Goal: Task Accomplishment & Management: Complete application form

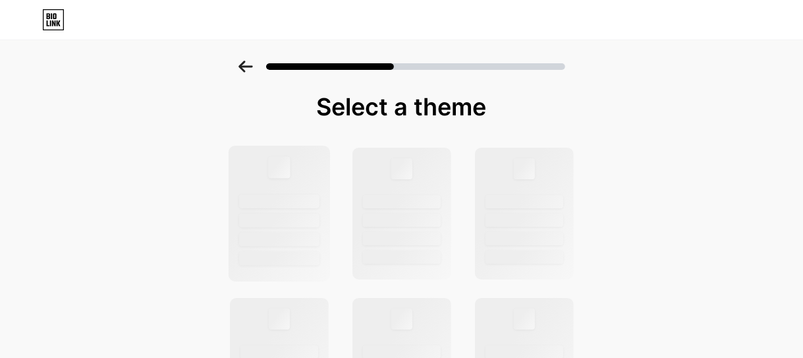
click at [314, 200] on div at bounding box center [279, 201] width 80 height 14
click at [252, 74] on div at bounding box center [401, 63] width 803 height 46
click at [252, 69] on icon at bounding box center [245, 67] width 14 height 12
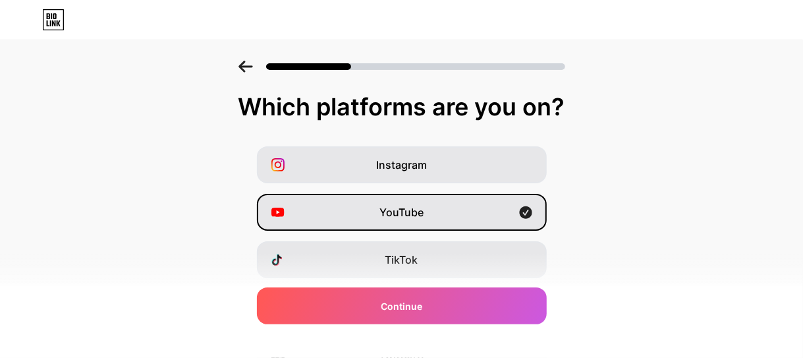
click at [252, 69] on icon at bounding box center [245, 67] width 14 height 12
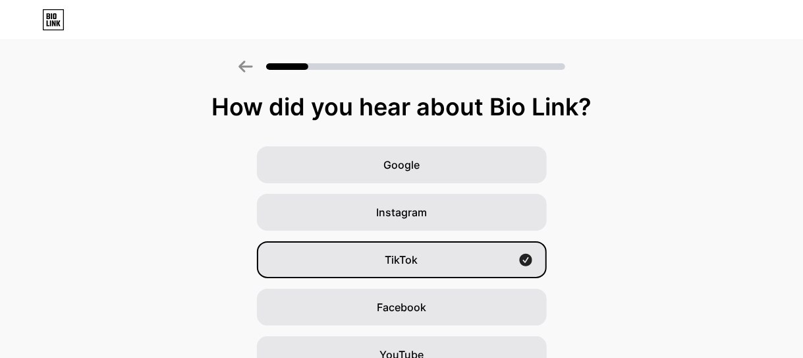
click at [252, 69] on icon at bounding box center [245, 67] width 14 height 12
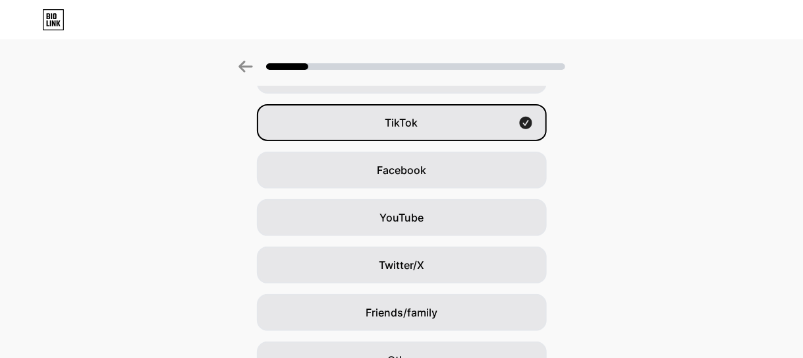
scroll to position [209, 0]
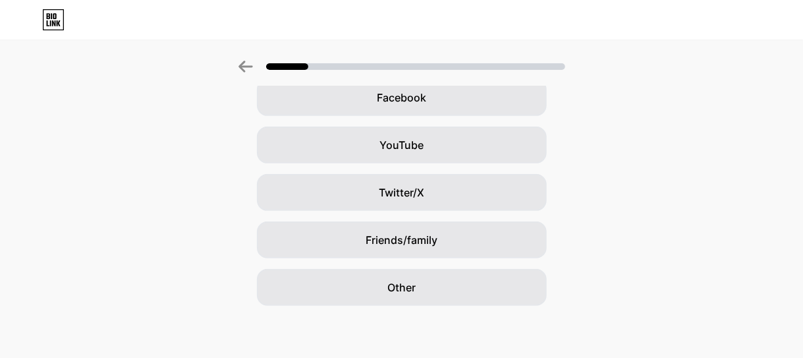
click at [43, 21] on icon at bounding box center [53, 20] width 20 height 20
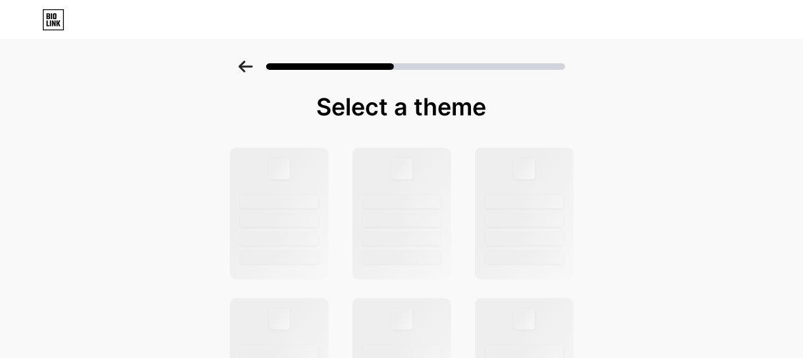
drag, startPoint x: 351, startPoint y: 210, endPoint x: 380, endPoint y: 206, distance: 29.3
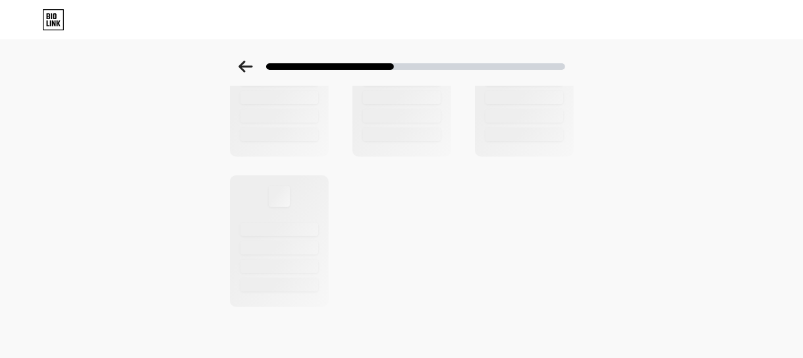
scroll to position [576, 0]
drag, startPoint x: 414, startPoint y: 235, endPoint x: 283, endPoint y: 269, distance: 136.1
drag, startPoint x: 264, startPoint y: 264, endPoint x: 312, endPoint y: 93, distance: 177.9
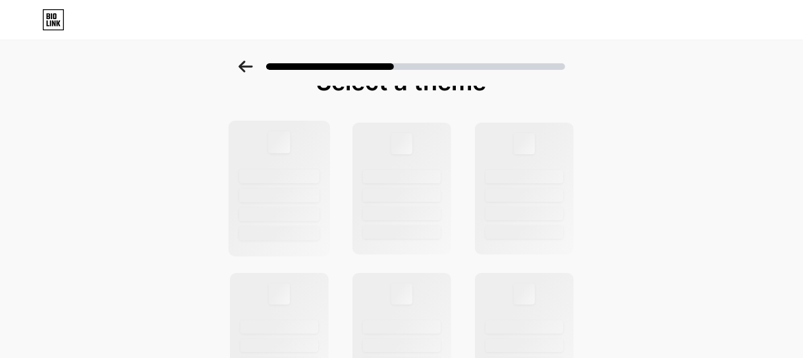
scroll to position [0, 0]
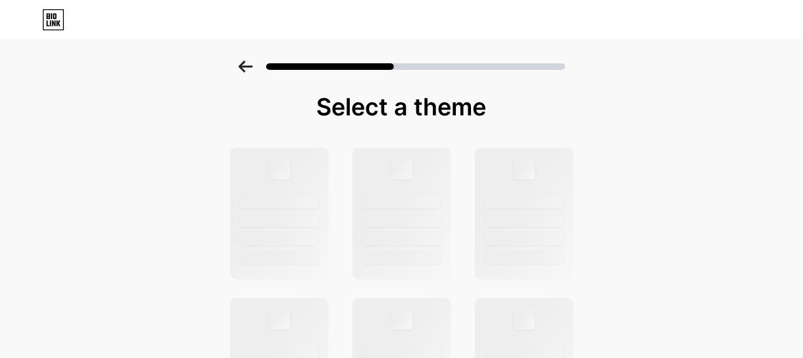
click at [263, 58] on div at bounding box center [401, 63] width 803 height 46
click at [253, 63] on icon at bounding box center [245, 67] width 14 height 12
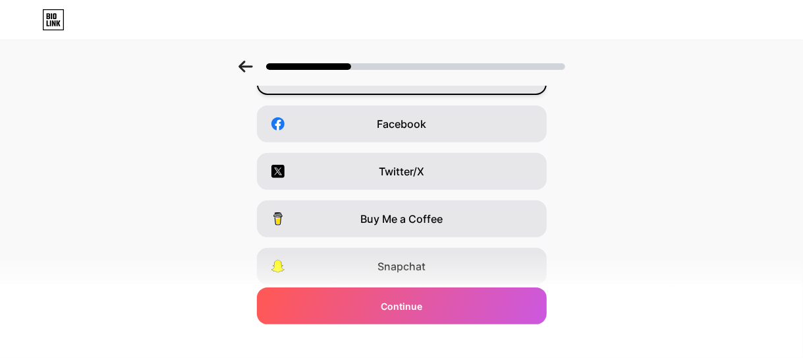
scroll to position [275, 0]
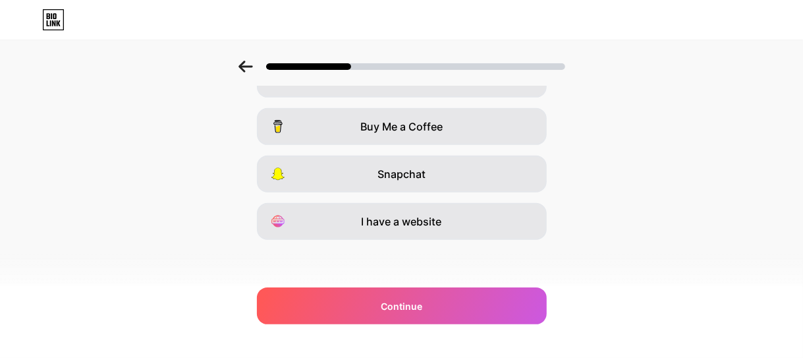
click at [449, 240] on div "Which platforms are you on? Instagram YouTube TikTok Facebook Twitter/X Buy Me …" at bounding box center [401, 61] width 803 height 487
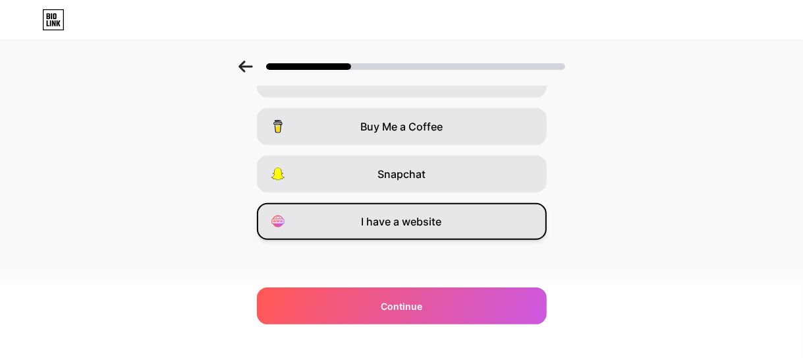
click at [442, 217] on span "I have a website" at bounding box center [402, 221] width 80 height 16
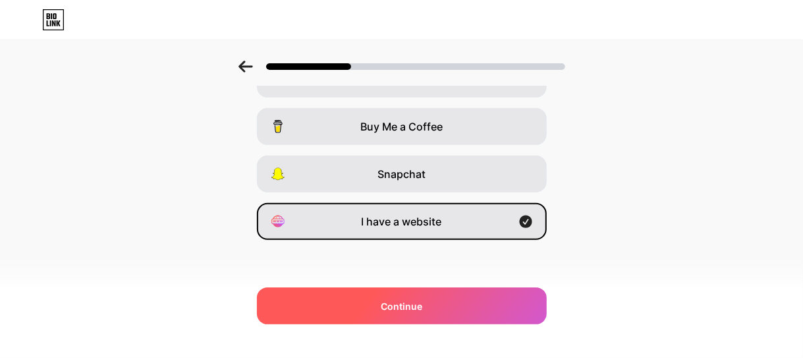
click at [458, 314] on div "Continue" at bounding box center [402, 305] width 290 height 37
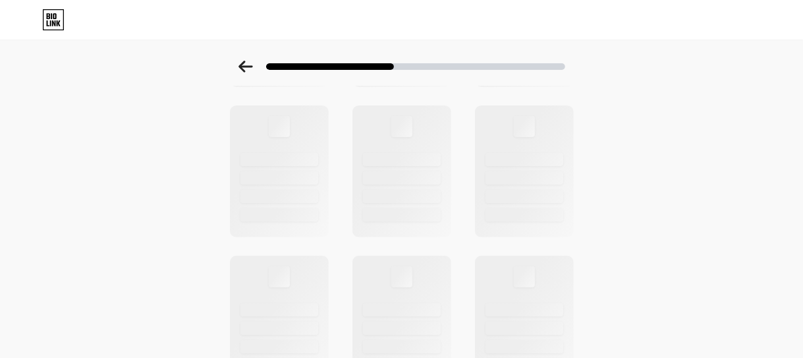
scroll to position [0, 0]
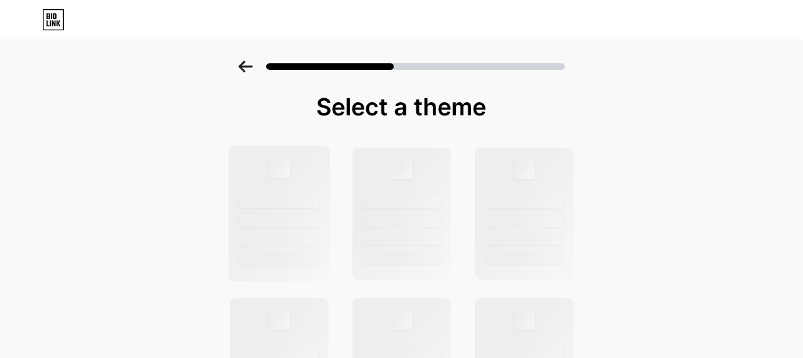
click at [252, 177] on div at bounding box center [279, 214] width 102 height 136
click at [252, 70] on icon at bounding box center [245, 67] width 14 height 12
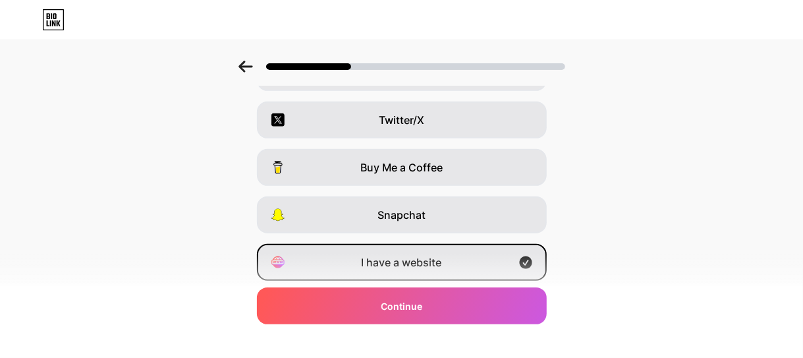
scroll to position [275, 0]
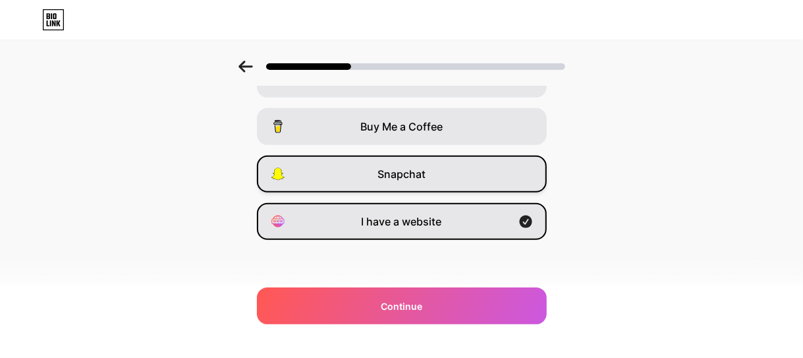
click at [426, 175] on span "Snapchat" at bounding box center [401, 174] width 48 height 16
click at [453, 164] on div "Snapchat" at bounding box center [402, 173] width 290 height 37
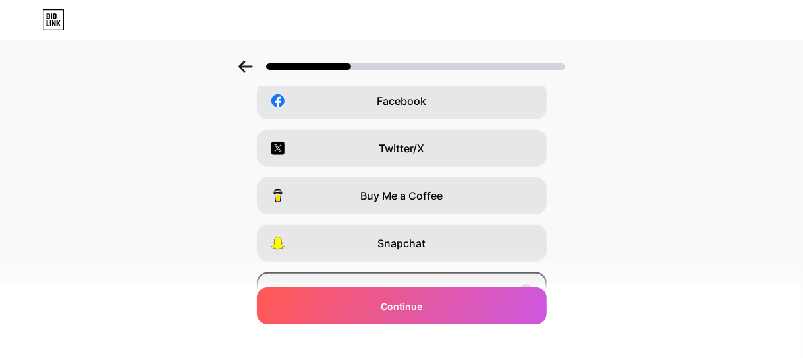
scroll to position [0, 0]
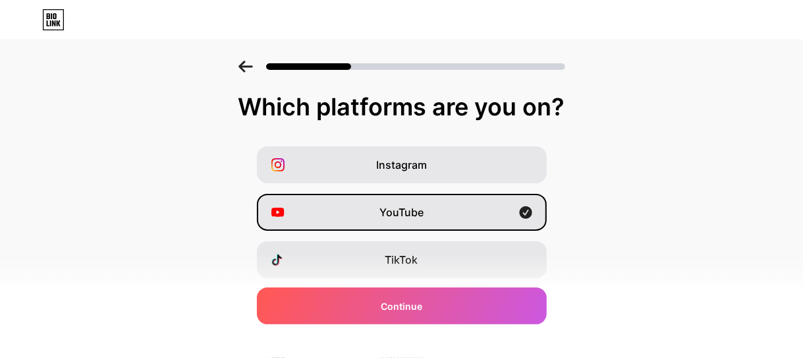
click at [255, 52] on div at bounding box center [401, 63] width 803 height 46
click at [253, 63] on icon at bounding box center [245, 67] width 14 height 12
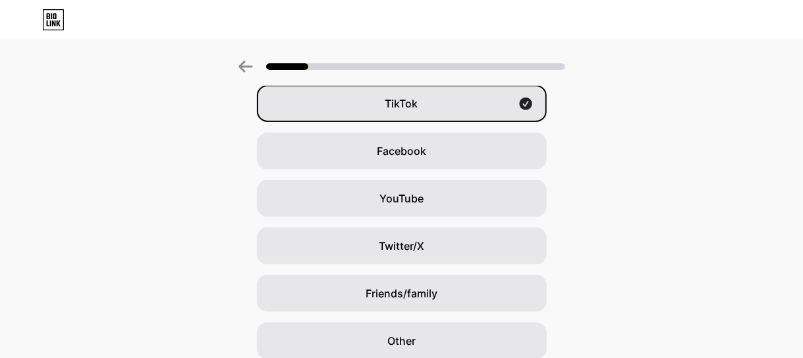
scroll to position [209, 0]
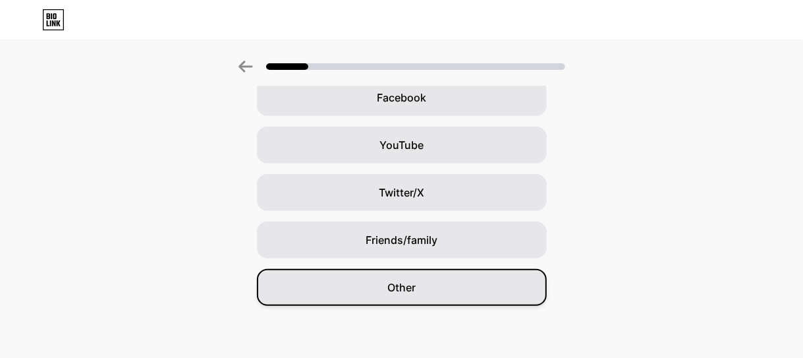
click at [436, 286] on div "Other" at bounding box center [402, 287] width 290 height 37
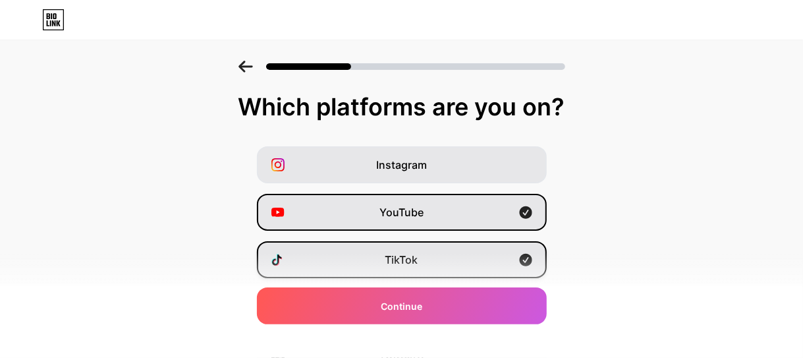
scroll to position [275, 0]
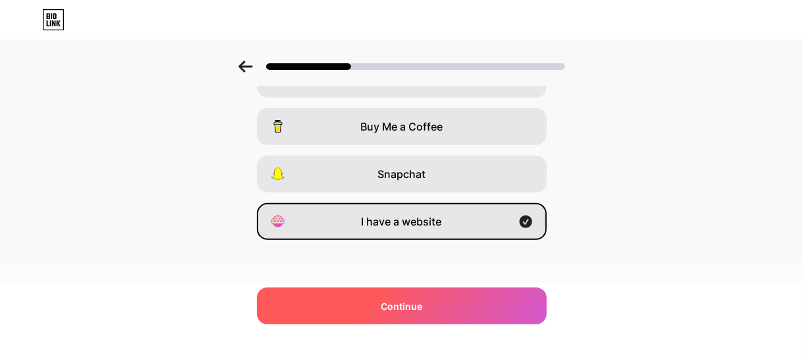
click at [451, 296] on div "Continue" at bounding box center [402, 305] width 290 height 37
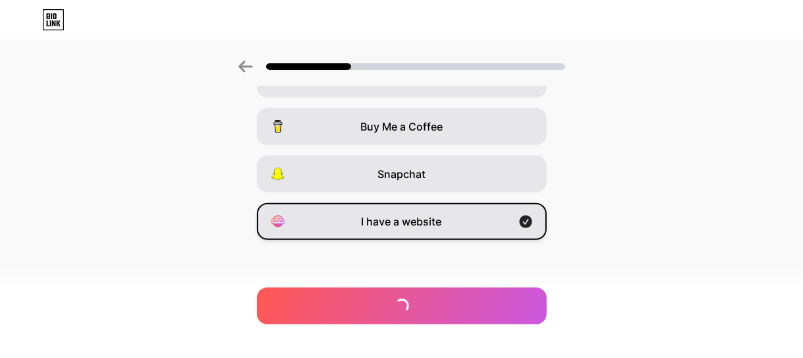
scroll to position [0, 0]
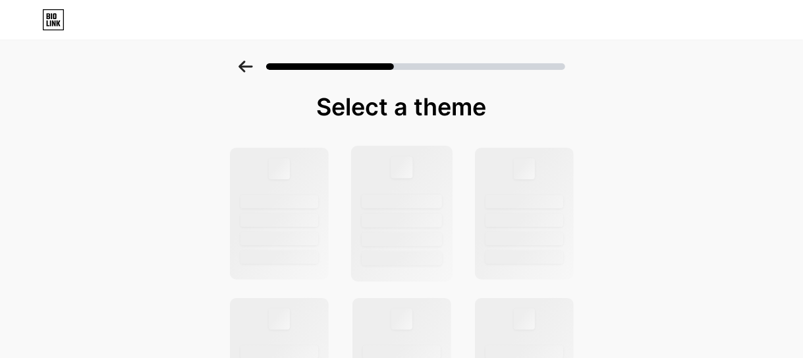
click at [395, 148] on div at bounding box center [401, 214] width 102 height 136
drag, startPoint x: 306, startPoint y: 113, endPoint x: 272, endPoint y: 86, distance: 43.5
click at [304, 113] on div "Select a theme" at bounding box center [401, 107] width 349 height 26
click at [248, 43] on div at bounding box center [401, 63] width 803 height 46
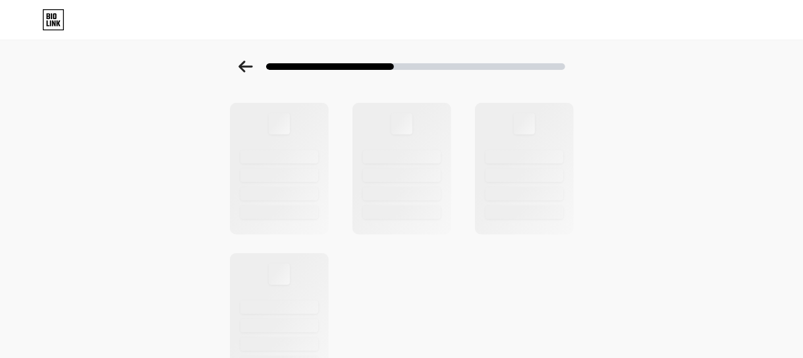
scroll to position [137, 0]
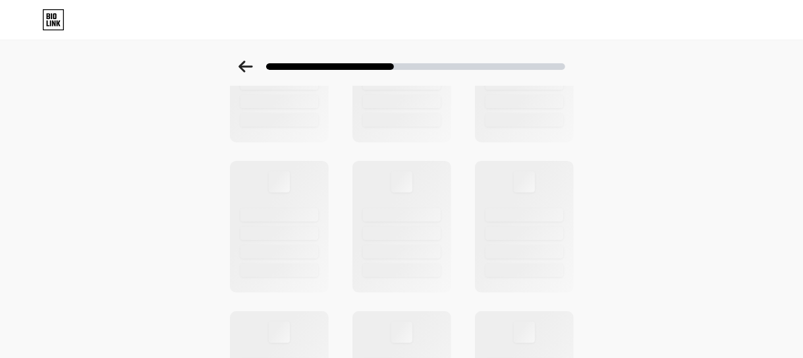
click at [238, 60] on div at bounding box center [401, 63] width 803 height 46
click at [243, 61] on icon at bounding box center [245, 67] width 14 height 12
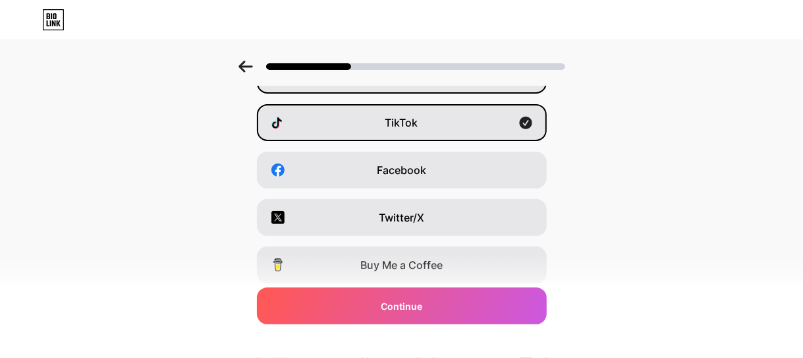
scroll to position [0, 0]
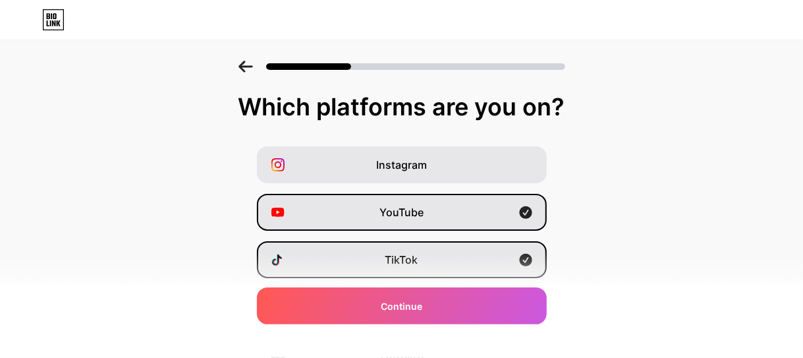
click at [243, 61] on icon at bounding box center [245, 67] width 14 height 12
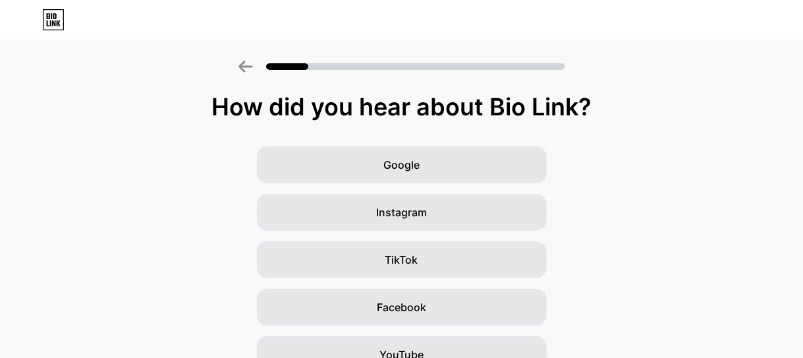
click at [243, 61] on icon at bounding box center [245, 67] width 14 height 12
click at [51, 27] on icon at bounding box center [53, 19] width 22 height 21
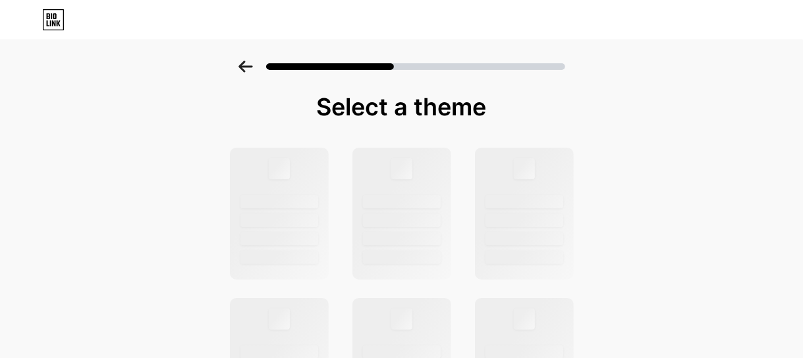
click at [262, 71] on div at bounding box center [401, 67] width 327 height 12
click at [238, 66] on div at bounding box center [401, 63] width 803 height 46
click at [243, 56] on div at bounding box center [401, 63] width 803 height 46
click at [241, 65] on div at bounding box center [401, 63] width 803 height 46
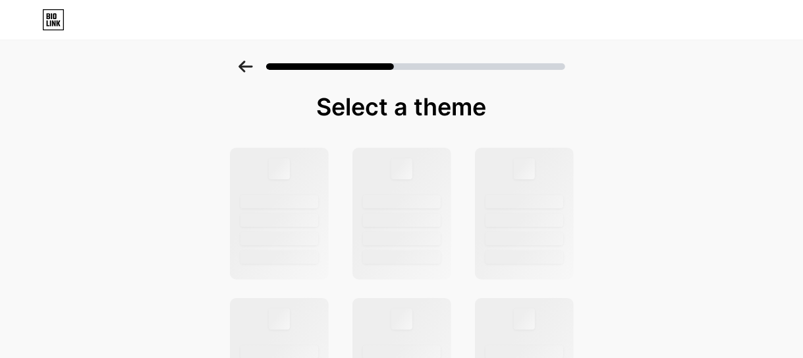
click at [241, 65] on div at bounding box center [401, 63] width 803 height 46
click at [243, 65] on icon at bounding box center [245, 67] width 14 height 12
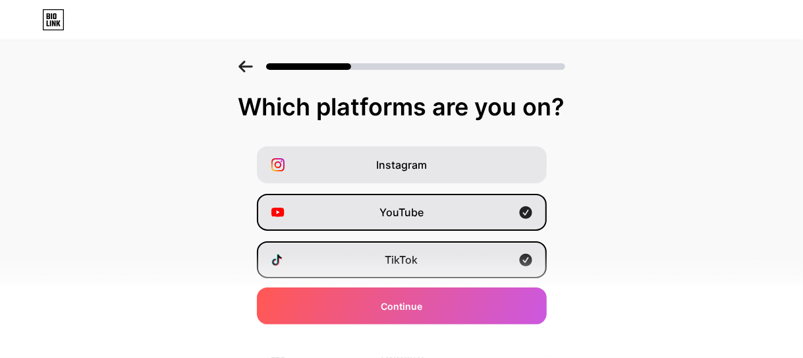
click at [243, 65] on icon at bounding box center [245, 67] width 14 height 12
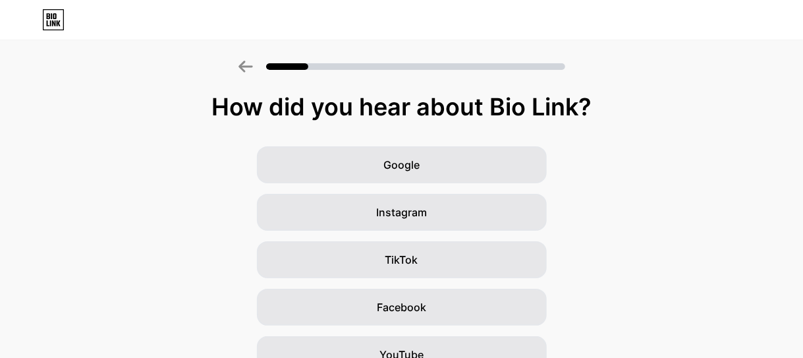
click at [243, 65] on icon at bounding box center [245, 67] width 14 height 12
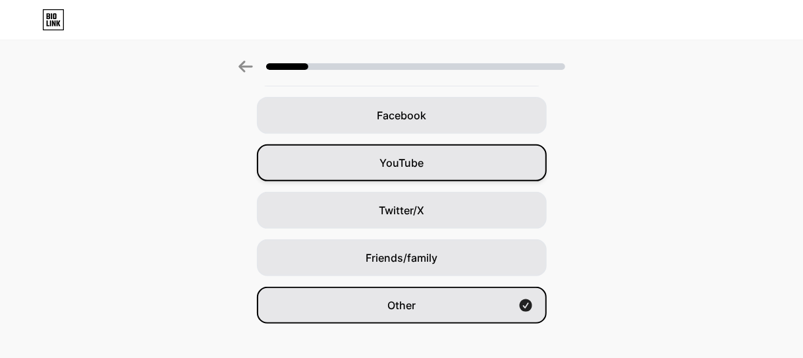
scroll to position [209, 0]
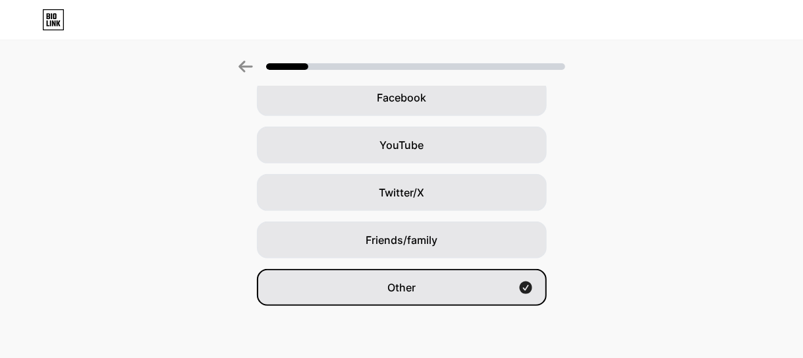
click at [382, 306] on div "Link Copied How did you hear about Bio Link? Google Instagram TikTok Facebook Y…" at bounding box center [401, 75] width 803 height 568
click at [472, 279] on div "Other" at bounding box center [402, 287] width 290 height 37
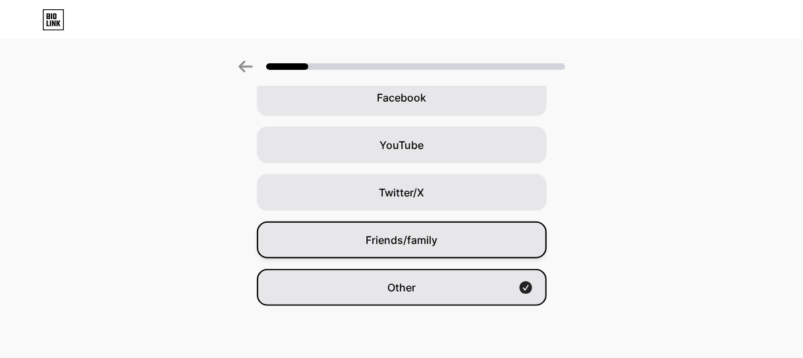
scroll to position [0, 0]
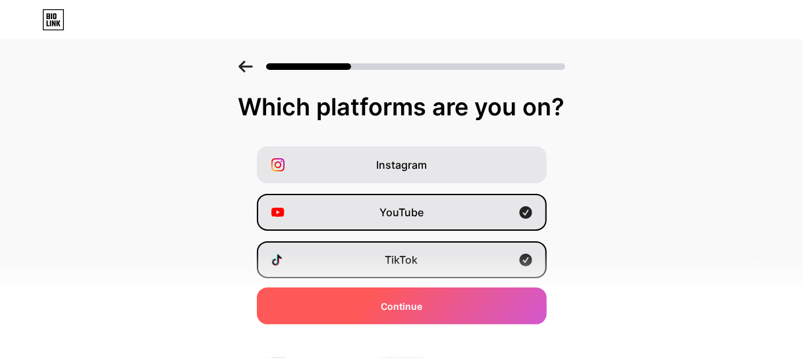
click at [459, 294] on div "Continue" at bounding box center [402, 305] width 290 height 37
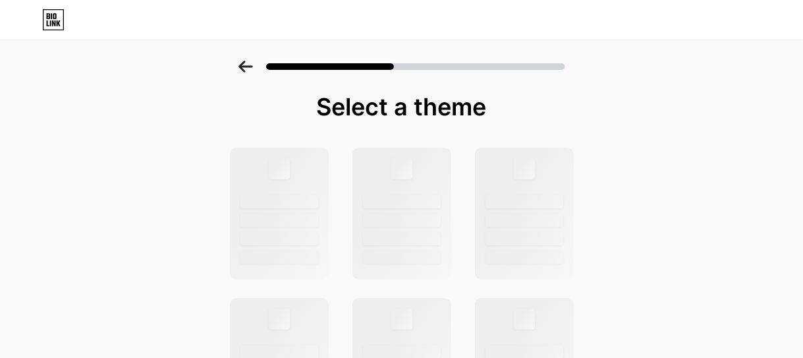
click at [765, 68] on div at bounding box center [401, 63] width 803 height 46
click at [383, 184] on div at bounding box center [401, 214] width 102 height 136
click at [301, 213] on div at bounding box center [279, 214] width 102 height 136
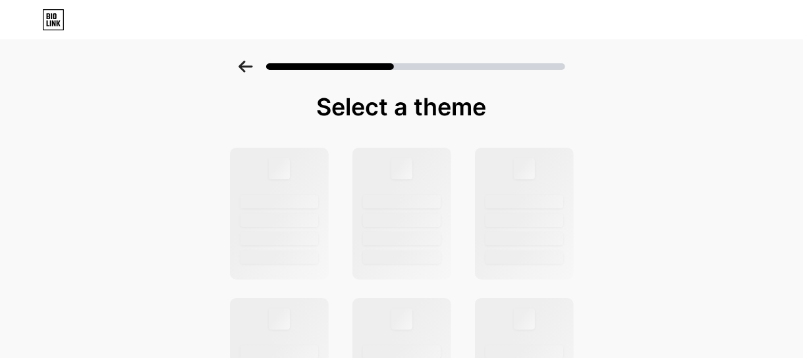
click at [251, 64] on icon at bounding box center [245, 67] width 14 height 12
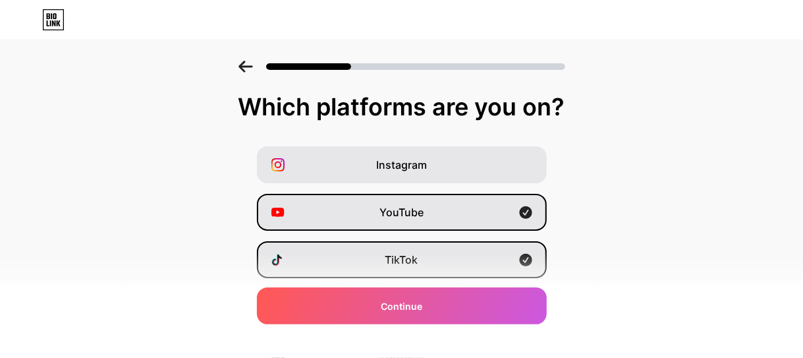
click at [251, 64] on icon at bounding box center [245, 67] width 14 height 12
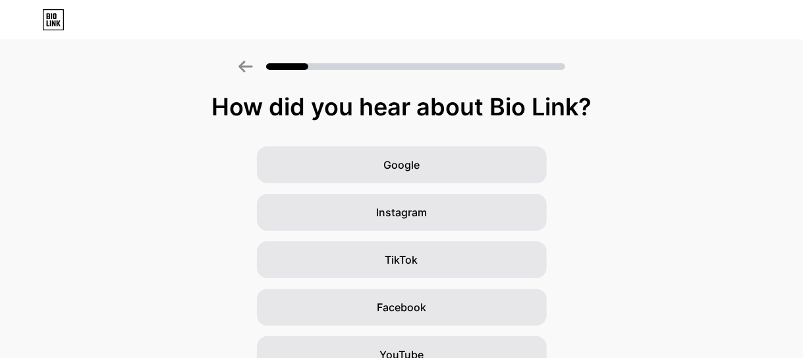
click at [54, 17] on icon at bounding box center [53, 19] width 22 height 21
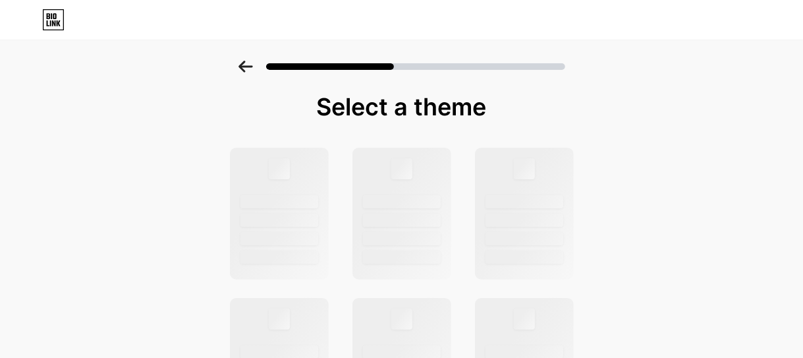
click at [247, 64] on icon at bounding box center [245, 67] width 14 height 12
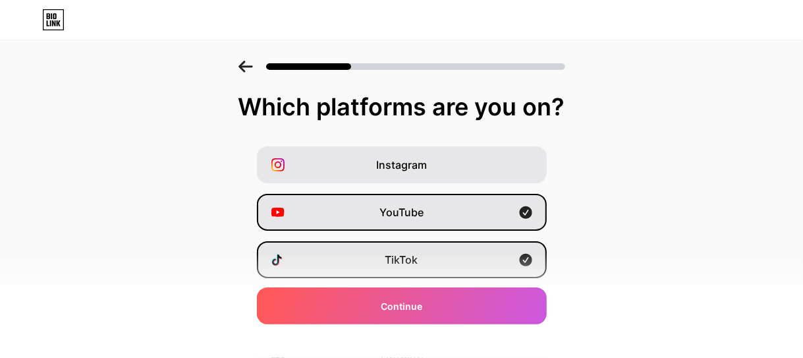
click at [244, 64] on icon at bounding box center [245, 67] width 14 height 12
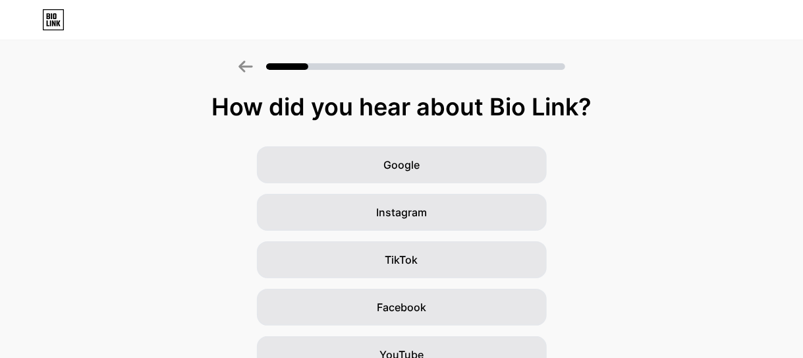
click at [244, 64] on icon at bounding box center [245, 67] width 14 height 12
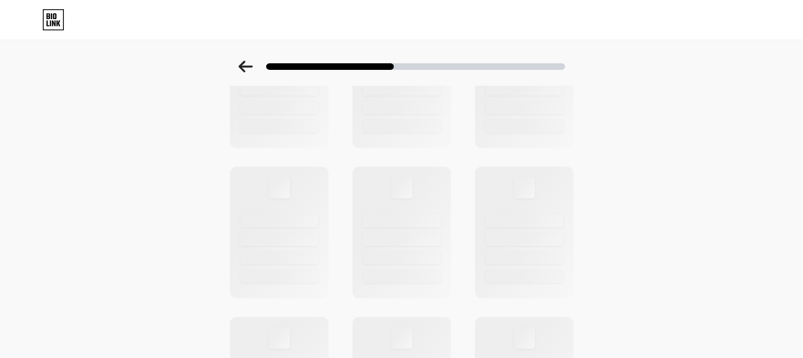
scroll to position [549, 0]
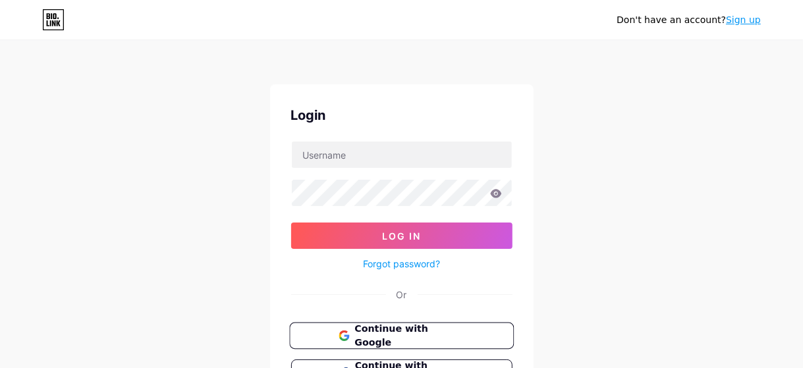
click at [426, 329] on span "Continue with Google" at bounding box center [409, 336] width 110 height 28
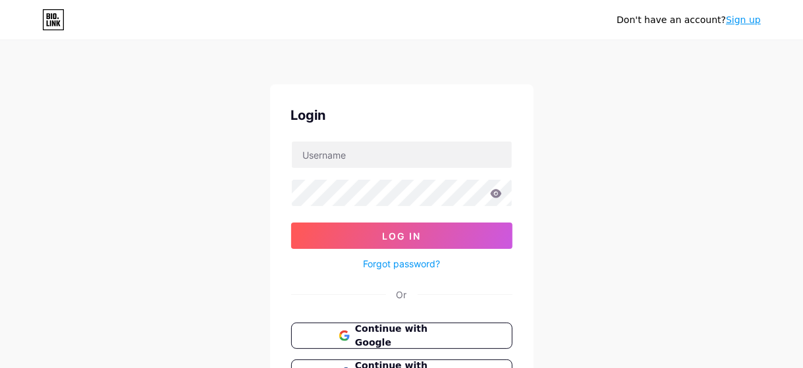
click at [735, 26] on div "Don't have an account? Sign up" at bounding box center [689, 20] width 144 height 14
click at [740, 22] on link "Sign up" at bounding box center [743, 19] width 35 height 11
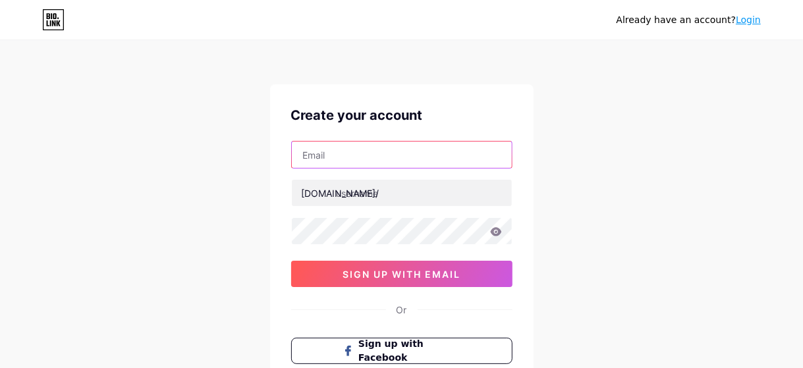
click at [346, 156] on input "text" at bounding box center [402, 155] width 220 height 26
click at [378, 142] on input "text" at bounding box center [402, 155] width 220 height 26
type input "khactoan"
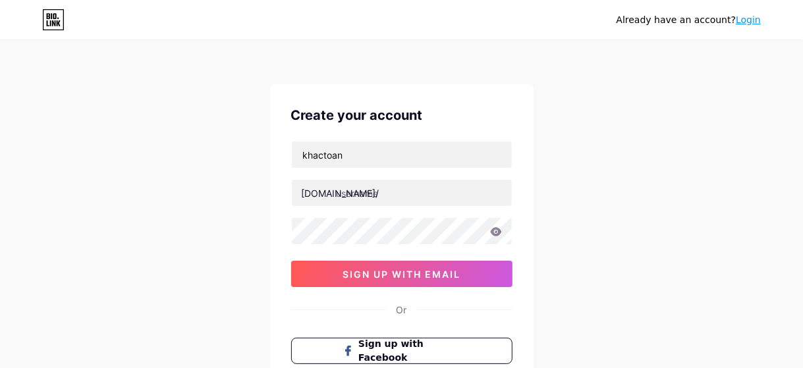
click at [650, 123] on div "Already have an account? Login Create your account khactoan bio.link/ 0cAFcWeA6…" at bounding box center [401, 252] width 803 height 504
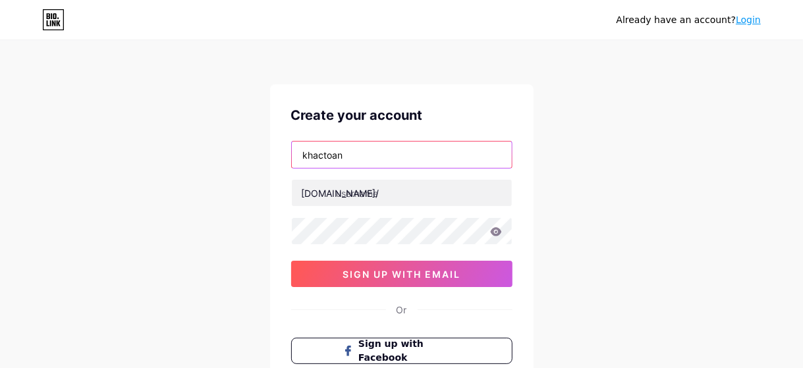
drag, startPoint x: 381, startPoint y: 155, endPoint x: 367, endPoint y: 159, distance: 15.0
click at [367, 159] on input "khactoan" at bounding box center [402, 155] width 220 height 26
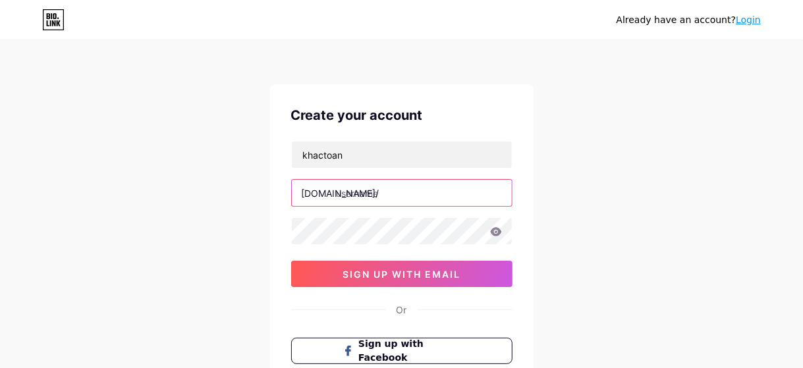
click at [397, 184] on input "text" at bounding box center [402, 193] width 220 height 26
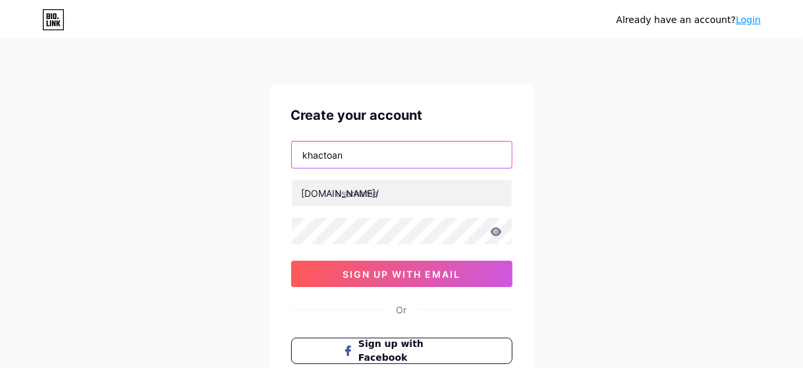
drag, startPoint x: 397, startPoint y: 159, endPoint x: 271, endPoint y: 163, distance: 126.5
click at [271, 163] on div "Create your account khactoan bio.link/ 0cAFcWeA68AYarpJky7tT1lY9youdq9WGGxPX73X…" at bounding box center [402, 253] width 264 height 338
paste input "khactoan20091234az@gmail.com"
type input "khactoan20091234az@gmail.com"
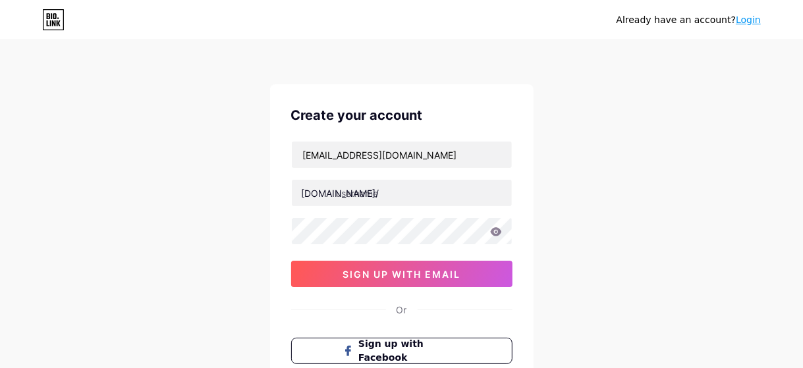
click at [661, 142] on div "Already have an account? Login Create your account khactoan20091234az@gmail.com…" at bounding box center [401, 252] width 803 height 504
click at [401, 197] on input "text" at bounding box center [402, 193] width 220 height 26
type input "b"
type input "o"
type input "boostzoneroblox"
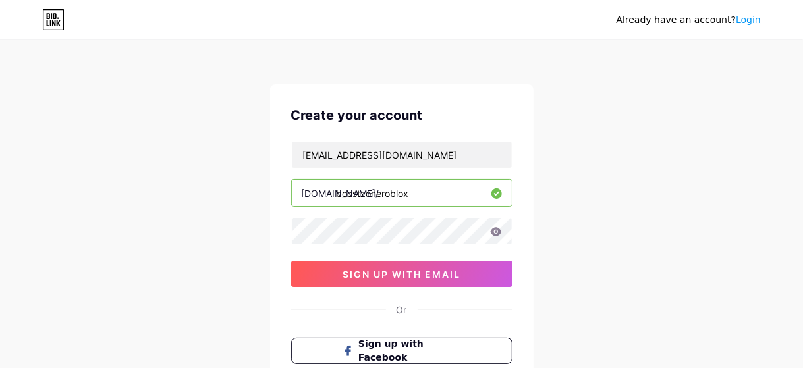
click at [607, 215] on div "Already have an account? Login Create your account khactoan20091234az@gmail.com…" at bounding box center [401, 252] width 803 height 504
click at [595, 221] on div "Already have an account? Login Create your account khactoan20091234az@gmail.com…" at bounding box center [401, 252] width 803 height 504
drag, startPoint x: 658, startPoint y: 146, endPoint x: 617, endPoint y: 177, distance: 51.3
click at [659, 151] on div "Already have an account? Login Create your account khactoan20091234az@gmail.com…" at bounding box center [401, 252] width 803 height 504
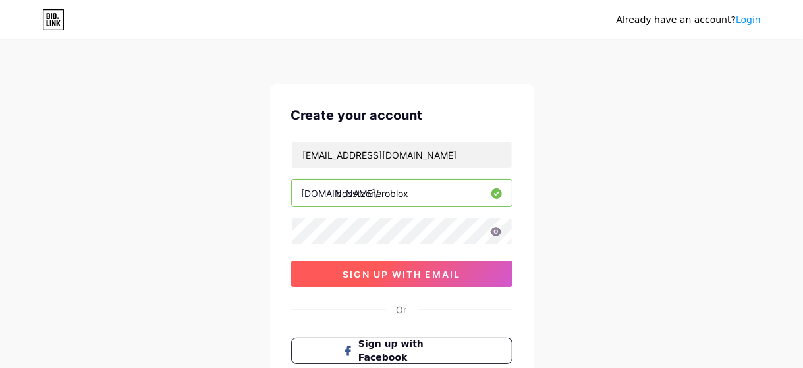
click at [397, 273] on span "sign up with email" at bounding box center [402, 274] width 118 height 11
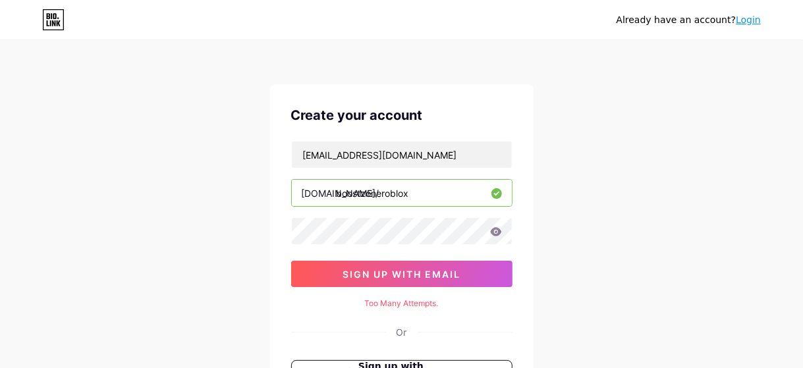
click at [497, 230] on icon at bounding box center [496, 231] width 12 height 9
click at [498, 231] on icon at bounding box center [495, 231] width 11 height 9
click at [594, 188] on div "Already have an account? Login Create your account khactoan20091234az@gmail.com…" at bounding box center [401, 263] width 803 height 526
drag, startPoint x: 437, startPoint y: 302, endPoint x: 298, endPoint y: 294, distance: 139.2
click at [298, 294] on div "Create your account khactoan20091234az@gmail.com bio.link/ boostzoneroblox 0cAF…" at bounding box center [402, 264] width 264 height 360
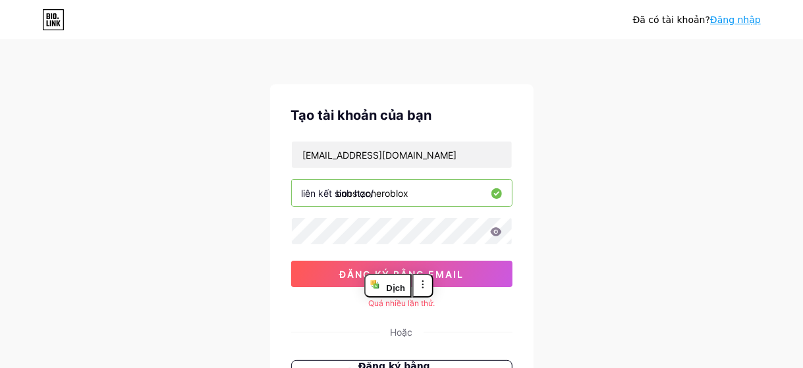
click at [602, 111] on div "Đã có tài khoản? Đăng nhập Tạo tài khoản của bạn khactoan20091234az@gmail.com l…" at bounding box center [401, 263] width 803 height 526
click at [433, 198] on input "boostzoneroblox" at bounding box center [402, 193] width 220 height 26
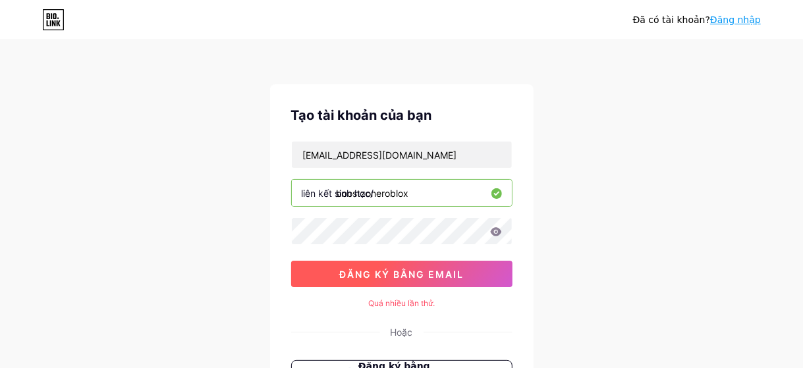
click at [397, 275] on font "đăng ký bằng email" at bounding box center [401, 274] width 125 height 11
click at [437, 273] on font "đăng ký bằng email" at bounding box center [401, 274] width 125 height 11
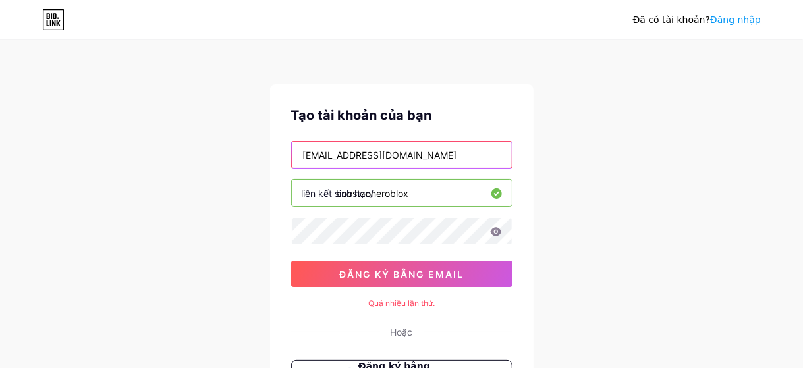
drag, startPoint x: 467, startPoint y: 144, endPoint x: 226, endPoint y: 167, distance: 242.1
click at [226, 167] on div "Đã có tài khoản? Đăng nhập Tạo tài khoản của bạn khactoan20091234az@gmail.com l…" at bounding box center [401, 263] width 803 height 526
type input "timcookvn1234@gmail.com"
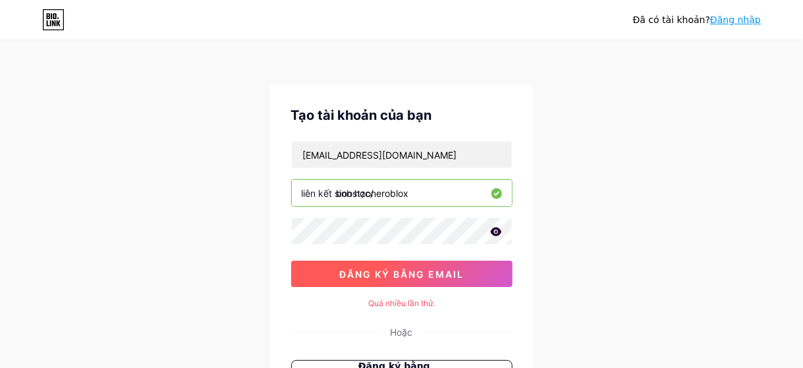
click at [414, 265] on button "đăng ký bằng email" at bounding box center [401, 274] width 221 height 26
click at [446, 263] on button "đăng ký bằng email" at bounding box center [401, 274] width 221 height 26
click at [474, 271] on button "đăng ký bằng email" at bounding box center [401, 274] width 221 height 26
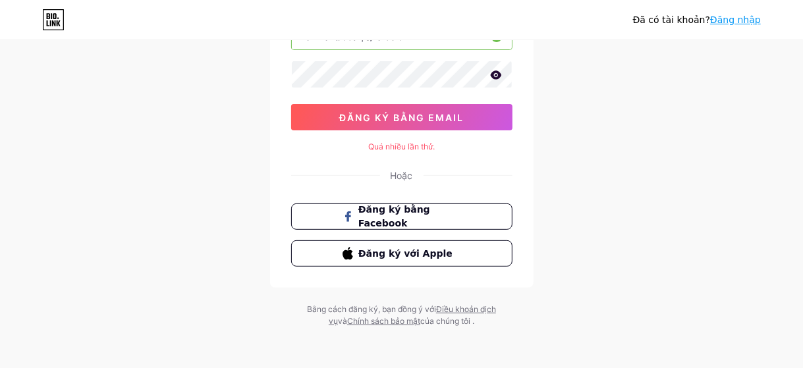
click at [724, 21] on font "Đăng nhập" at bounding box center [735, 19] width 51 height 11
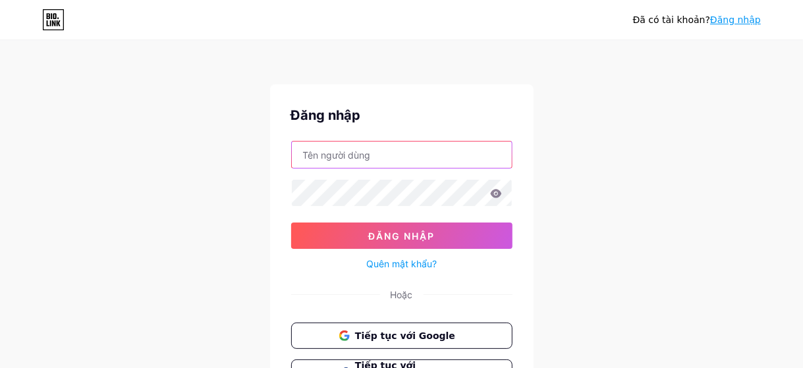
click at [396, 159] on input "text" at bounding box center [402, 155] width 220 height 26
type input "timcookvn1234@gmail.com"
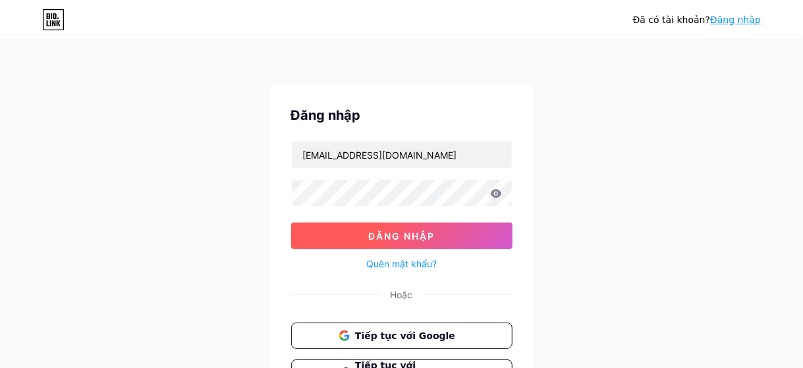
click at [388, 238] on font "Đăng nhập" at bounding box center [401, 236] width 67 height 11
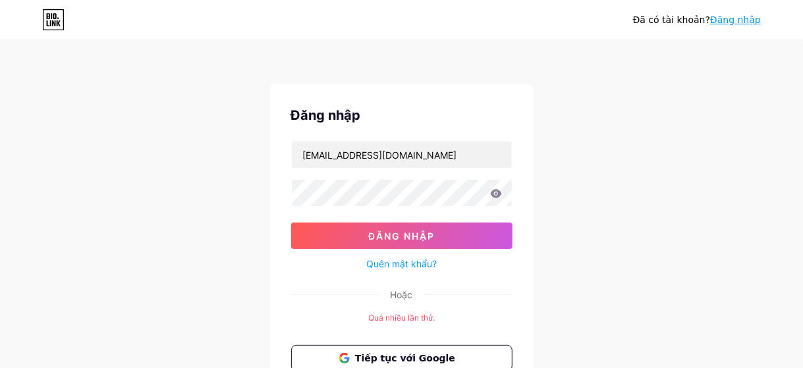
click at [493, 192] on icon at bounding box center [495, 193] width 11 height 9
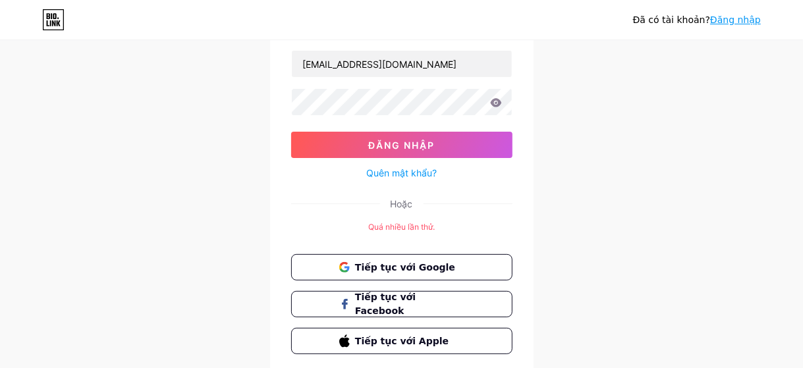
scroll to position [138, 0]
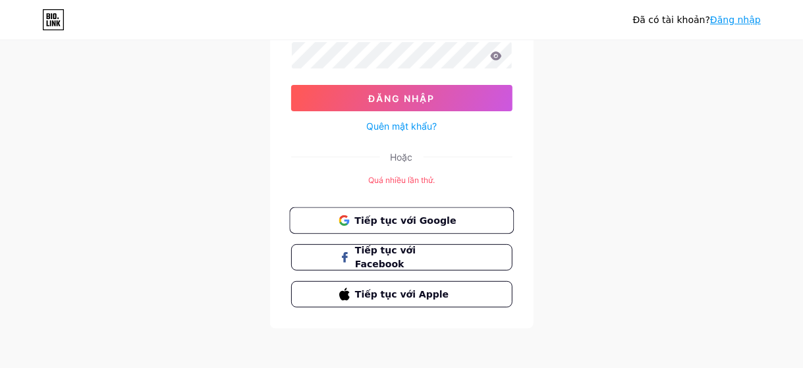
click at [436, 223] on font "Tiếp tục với Google" at bounding box center [404, 220] width 101 height 11
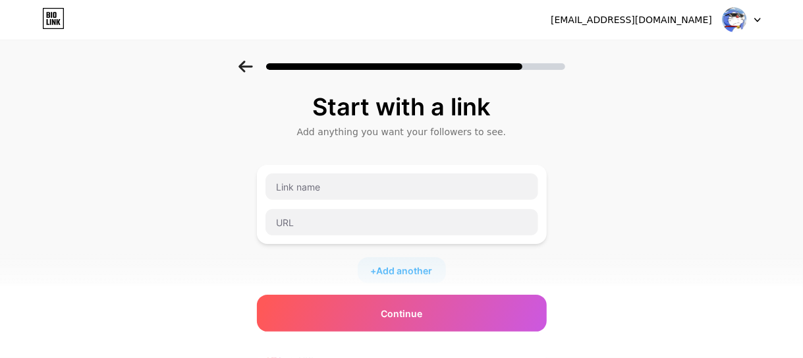
click at [249, 64] on icon at bounding box center [245, 67] width 14 height 12
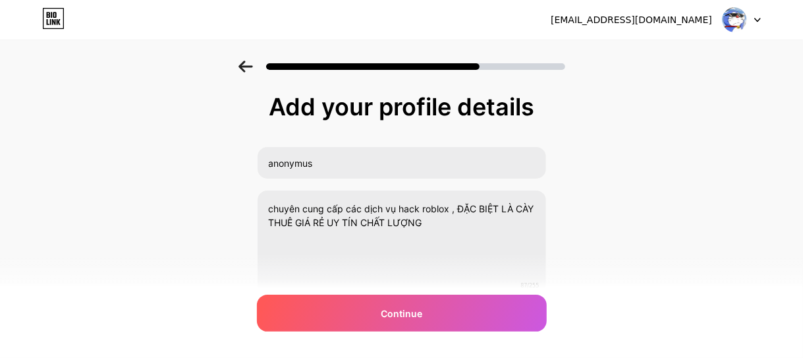
click at [249, 64] on icon at bounding box center [245, 67] width 14 height 12
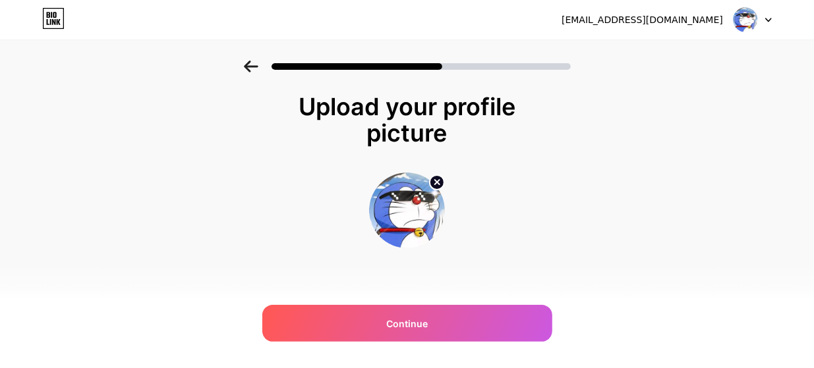
click at [249, 64] on icon at bounding box center [251, 67] width 14 height 12
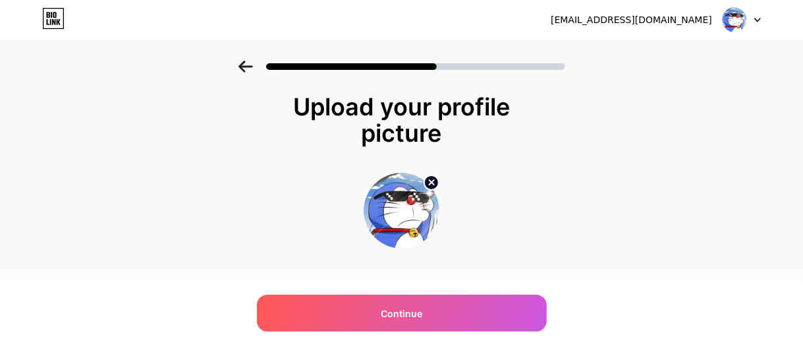
click at [249, 64] on icon at bounding box center [245, 67] width 14 height 12
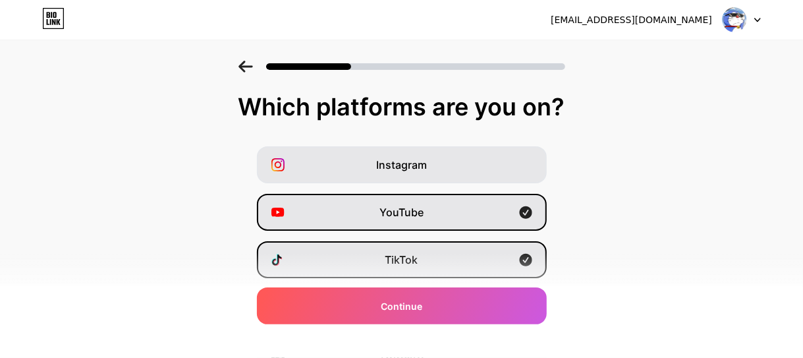
click at [249, 64] on icon at bounding box center [245, 67] width 14 height 12
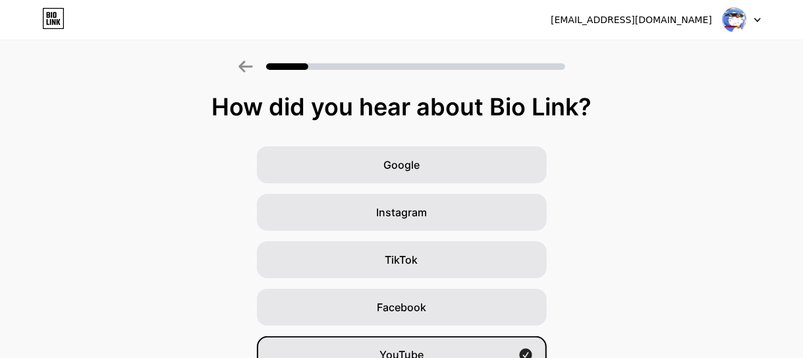
click at [249, 64] on icon at bounding box center [245, 67] width 14 height 12
click at [756, 20] on icon at bounding box center [757, 19] width 5 height 3
click at [670, 49] on li "Logout" at bounding box center [678, 54] width 163 height 36
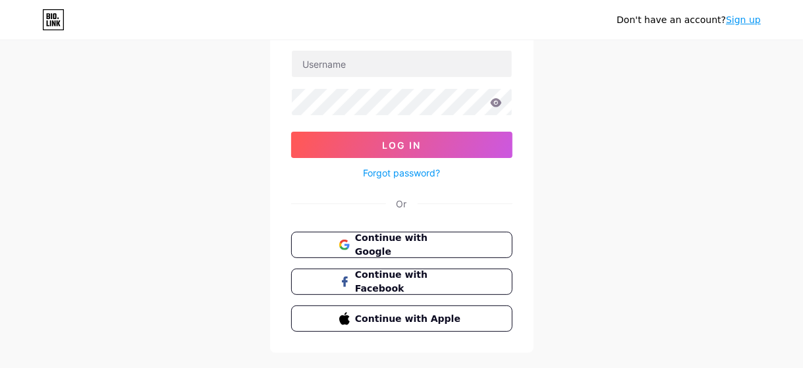
scroll to position [109, 0]
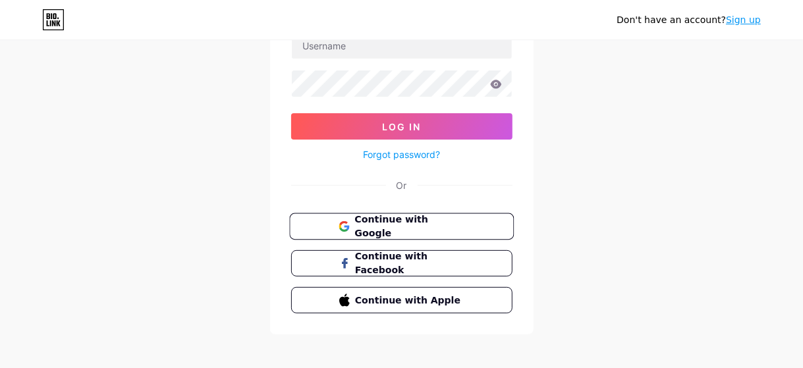
click at [430, 235] on button "Continue with Google" at bounding box center [401, 226] width 225 height 27
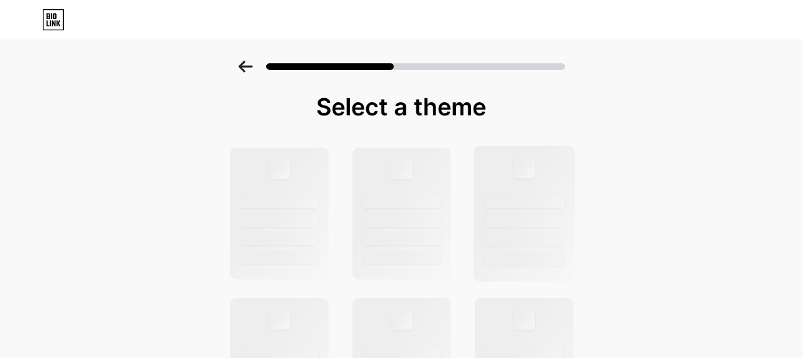
click at [529, 260] on div at bounding box center [524, 259] width 80 height 14
click at [536, 252] on div at bounding box center [524, 259] width 80 height 14
click at [535, 254] on div at bounding box center [524, 259] width 80 height 14
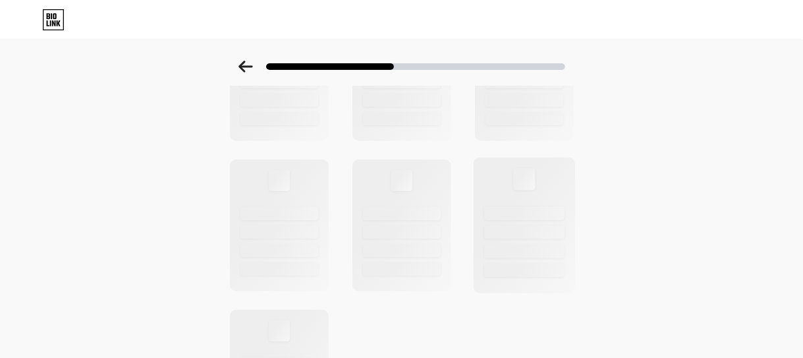
click at [552, 242] on div at bounding box center [524, 225] width 102 height 136
click at [553, 240] on div at bounding box center [524, 225] width 102 height 136
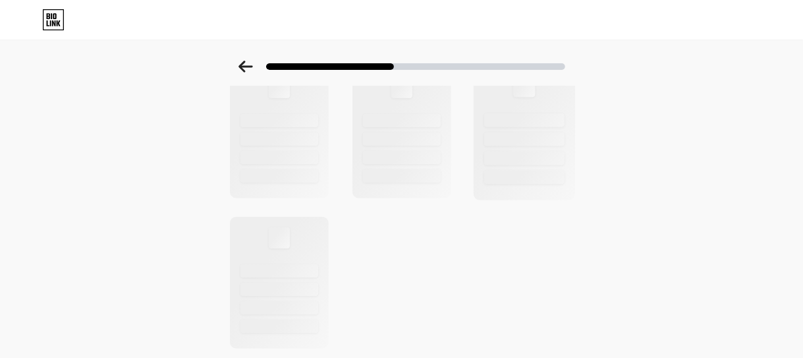
scroll to position [576, 0]
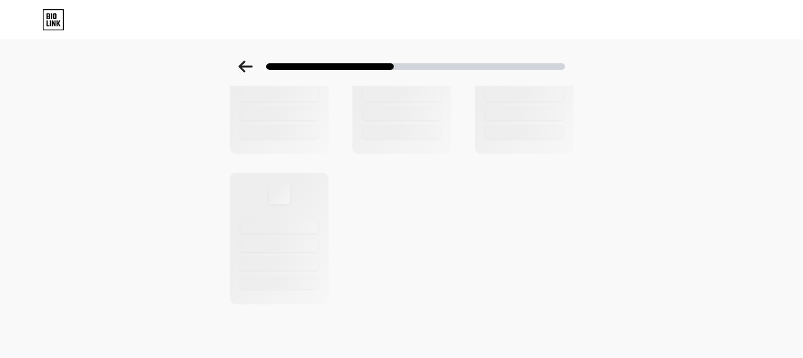
click at [295, 225] on div at bounding box center [279, 226] width 80 height 14
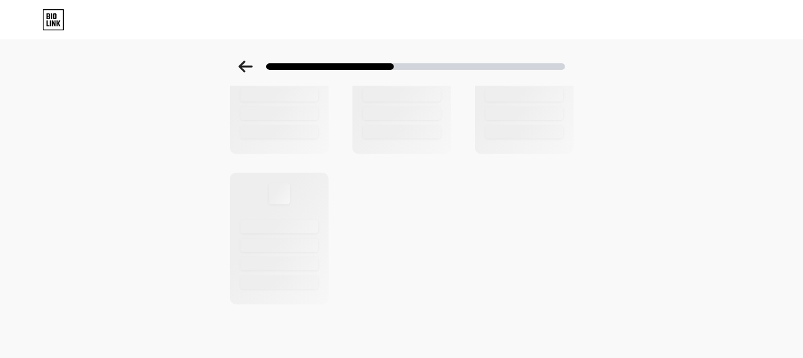
click at [285, 122] on div at bounding box center [279, 88] width 102 height 136
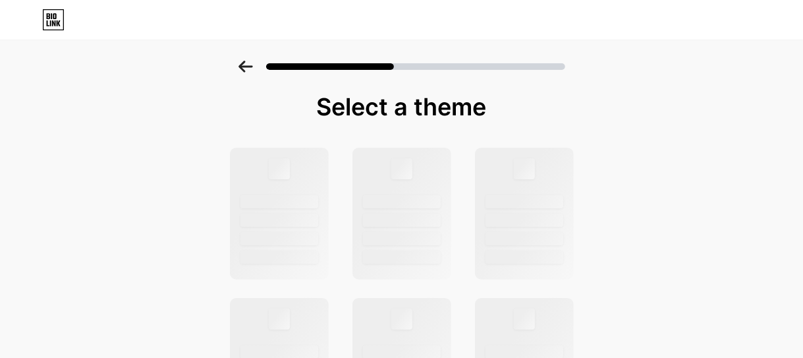
click at [250, 67] on icon at bounding box center [245, 67] width 14 height 12
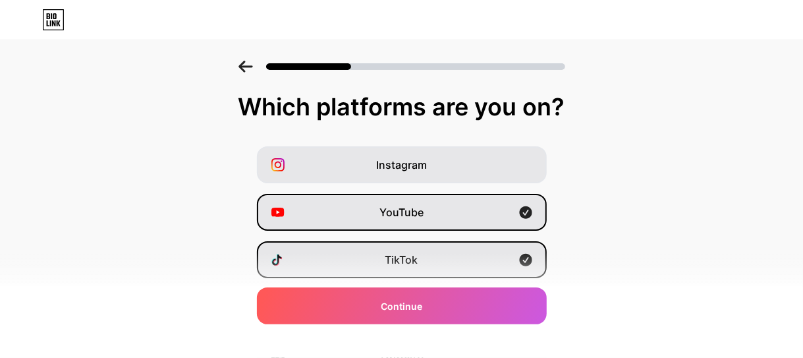
click at [260, 70] on div at bounding box center [401, 67] width 327 height 12
click at [67, 14] on div at bounding box center [401, 19] width 803 height 21
click at [55, 16] on icon at bounding box center [54, 16] width 3 height 6
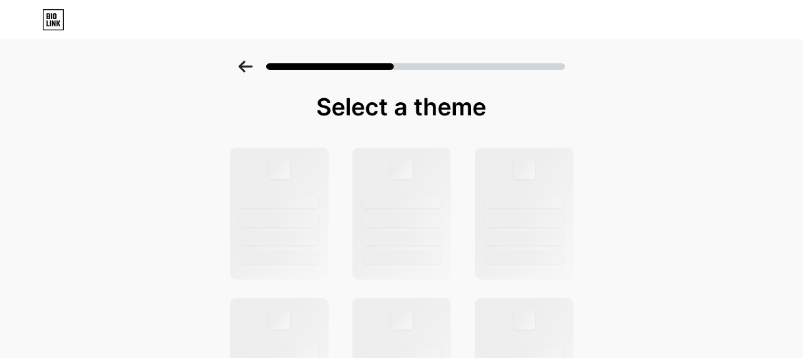
click at [231, 60] on div at bounding box center [401, 63] width 803 height 46
click at [242, 52] on div at bounding box center [401, 63] width 803 height 46
click at [244, 52] on div at bounding box center [401, 63] width 803 height 46
